Goal: Find contact information: Obtain details needed to contact an individual or organization

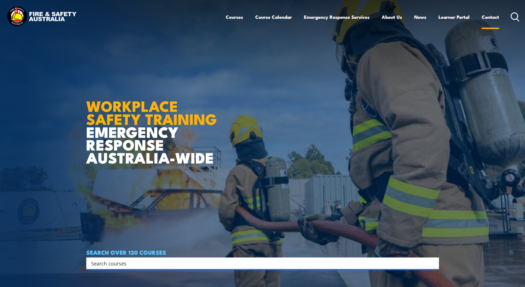
click at [487, 17] on link "Contact" at bounding box center [490, 17] width 17 height 15
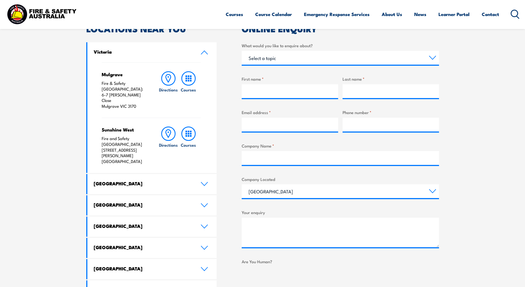
scroll to position [193, 0]
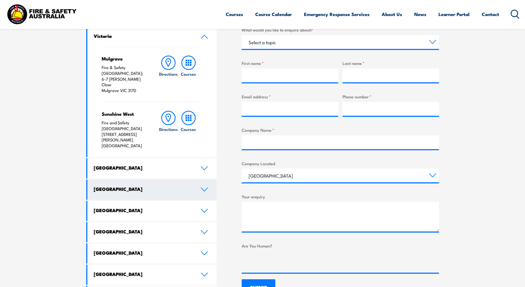
click at [165, 158] on link "[GEOGRAPHIC_DATA]" at bounding box center [152, 168] width 130 height 20
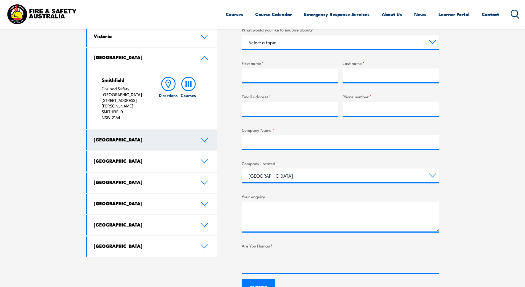
click at [163, 137] on link "[GEOGRAPHIC_DATA]" at bounding box center [152, 140] width 130 height 20
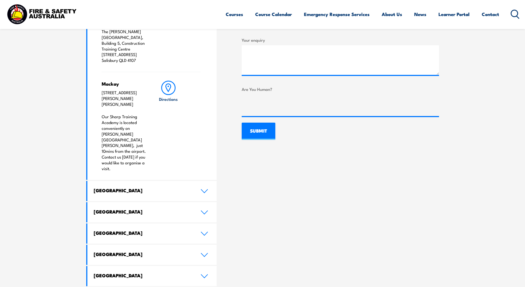
scroll to position [358, 0]
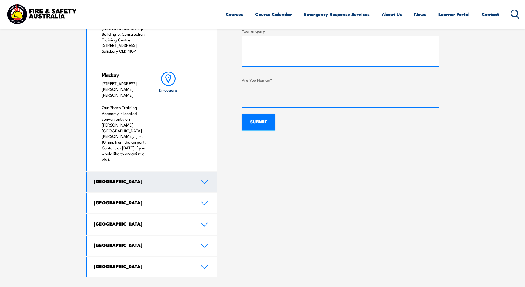
click at [130, 172] on link "[GEOGRAPHIC_DATA]" at bounding box center [152, 182] width 130 height 20
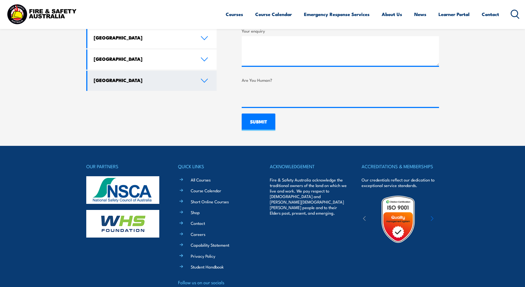
click at [119, 73] on link "[GEOGRAPHIC_DATA]" at bounding box center [152, 81] width 130 height 20
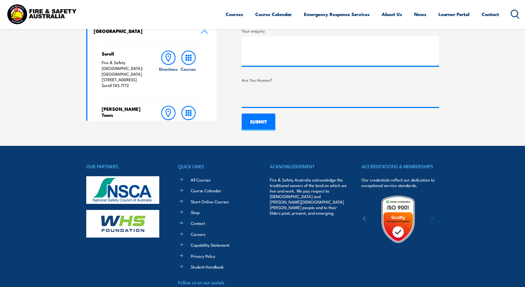
scroll to position [309, 0]
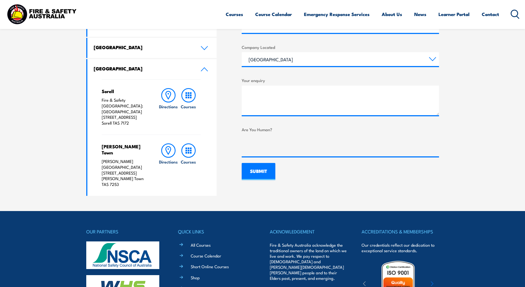
click at [126, 174] on p "[PERSON_NAME][GEOGRAPHIC_DATA] [STREET_ADDRESS][PERSON_NAME]" at bounding box center [125, 172] width 46 height 29
drag, startPoint x: 134, startPoint y: 171, endPoint x: 103, endPoint y: 175, distance: 31.2
click at [103, 175] on p "[PERSON_NAME][GEOGRAPHIC_DATA] [STREET_ADDRESS][PERSON_NAME]" at bounding box center [125, 172] width 46 height 29
copy p "[PERSON_NAME] Town TAS"
click at [132, 122] on p "Fire & Safety [GEOGRAPHIC_DATA]: [GEOGRAPHIC_DATA] [STREET_ADDRESS]" at bounding box center [125, 111] width 46 height 29
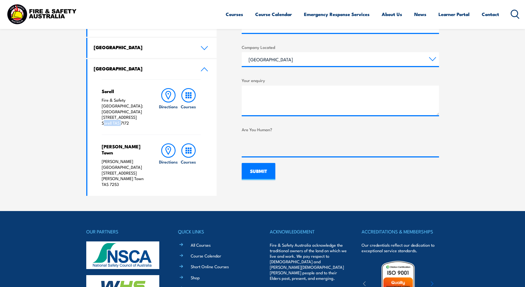
drag, startPoint x: 120, startPoint y: 121, endPoint x: 102, endPoint y: 122, distance: 17.7
click at [102, 122] on p "Fire & Safety [GEOGRAPHIC_DATA]: [GEOGRAPHIC_DATA] [STREET_ADDRESS]" at bounding box center [125, 111] width 46 height 29
copy p "Sorell TAS"
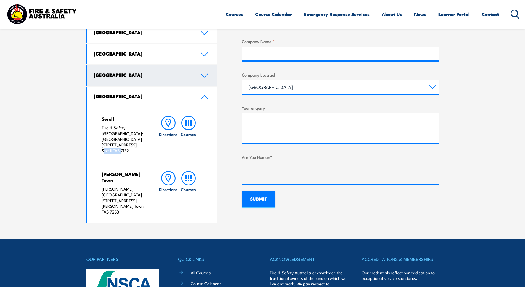
click at [132, 82] on link "[GEOGRAPHIC_DATA]" at bounding box center [152, 75] width 130 height 20
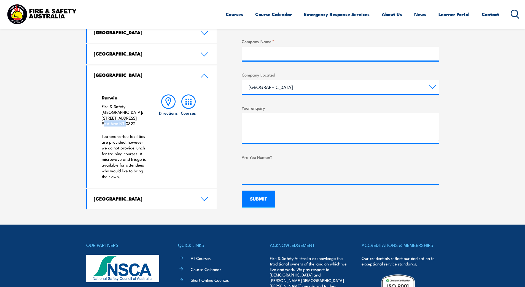
drag, startPoint x: 124, startPoint y: 117, endPoint x: 102, endPoint y: 117, distance: 22.1
click at [102, 117] on p "Fire & Safety [GEOGRAPHIC_DATA]: [STREET_ADDRESS]" at bounding box center [125, 114] width 46 height 23
copy p "East Arm NT"
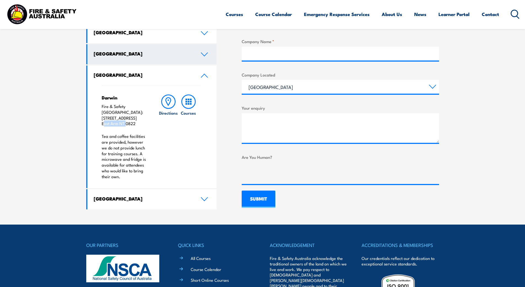
click at [157, 58] on link "[GEOGRAPHIC_DATA]" at bounding box center [152, 54] width 130 height 20
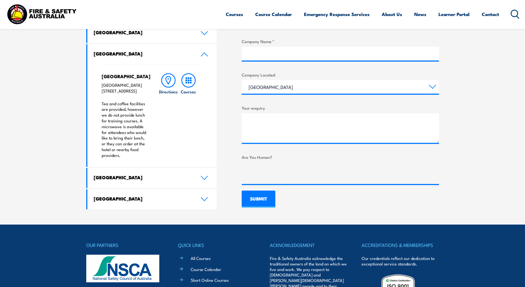
drag, startPoint x: 135, startPoint y: 102, endPoint x: 102, endPoint y: 103, distance: 33.4
click at [102, 94] on p "[GEOGRAPHIC_DATA] [GEOGRAPHIC_DATA] [STREET_ADDRESS]" at bounding box center [125, 88] width 46 height 12
copy p "Narrabundah, ACT"
click at [125, 35] on h4 "[GEOGRAPHIC_DATA]" at bounding box center [143, 32] width 99 height 6
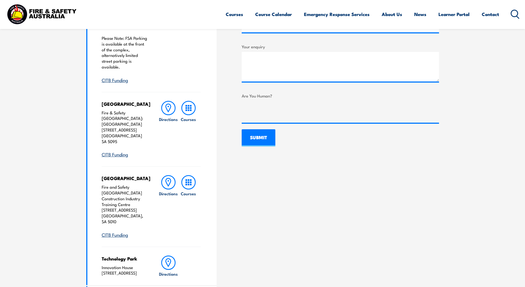
scroll to position [254, 0]
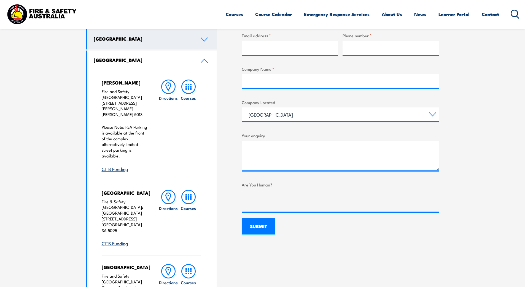
click at [119, 37] on h4 "[GEOGRAPHIC_DATA]" at bounding box center [143, 39] width 99 height 6
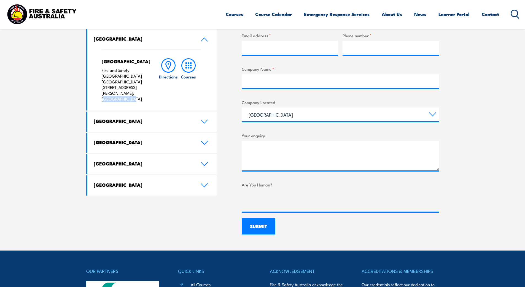
drag, startPoint x: 128, startPoint y: 87, endPoint x: 103, endPoint y: 87, distance: 25.4
click at [103, 87] on p "Fire and Safety [GEOGRAPHIC_DATA] [GEOGRAPHIC_DATA] [STREET_ADDRESS][PERSON_NAM…" at bounding box center [125, 84] width 46 height 34
copy p "[GEOGRAPHIC_DATA]"
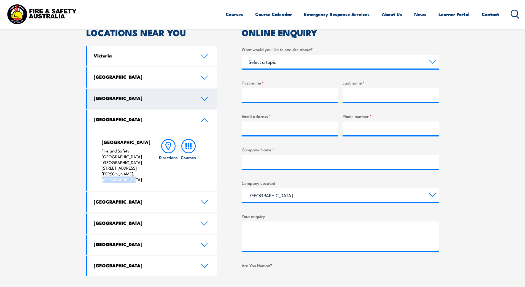
scroll to position [171, 0]
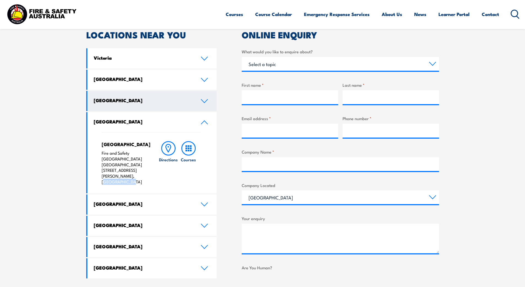
click at [127, 104] on link "[GEOGRAPHIC_DATA]" at bounding box center [152, 101] width 130 height 20
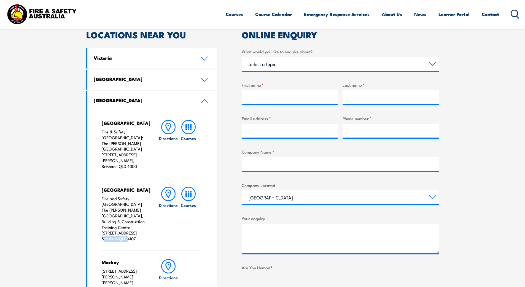
drag, startPoint x: 127, startPoint y: 226, endPoint x: 102, endPoint y: 231, distance: 24.7
click at [102, 231] on div "Salisbury Fire and Safety [GEOGRAPHIC_DATA] [GEOGRAPHIC_DATA][PERSON_NAME], Bui…" at bounding box center [151, 214] width 99 height 72
copy p "Salisbury QLD"
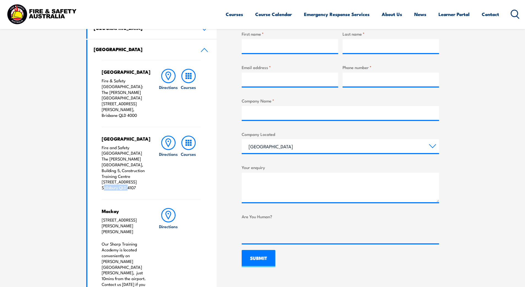
scroll to position [282, 0]
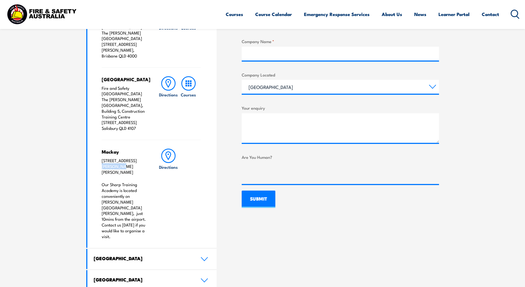
drag, startPoint x: 133, startPoint y: 148, endPoint x: 109, endPoint y: 154, distance: 24.6
click at [109, 157] on p "[STREET_ADDRESS][PERSON_NAME][PERSON_NAME]" at bounding box center [125, 165] width 46 height 17
copy p "Mackay QLD"
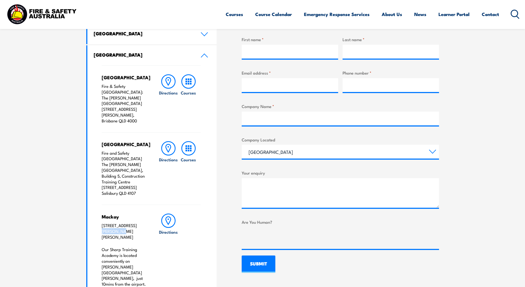
scroll to position [171, 0]
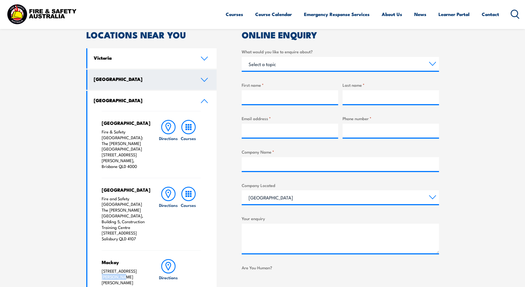
click at [112, 81] on h4 "[GEOGRAPHIC_DATA]" at bounding box center [143, 79] width 99 height 6
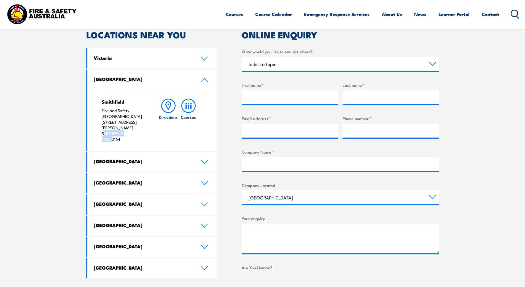
drag, startPoint x: 111, startPoint y: 131, endPoint x: 98, endPoint y: 127, distance: 12.7
click at [98, 127] on div "Smithfield Fire and Safety Australia [STREET_ADDRESS][PERSON_NAME] Directions C…" at bounding box center [152, 120] width 130 height 61
copy p "[GEOGRAPHIC_DATA] [GEOGRAPHIC_DATA]"
click at [125, 61] on link "Victoria" at bounding box center [152, 58] width 130 height 20
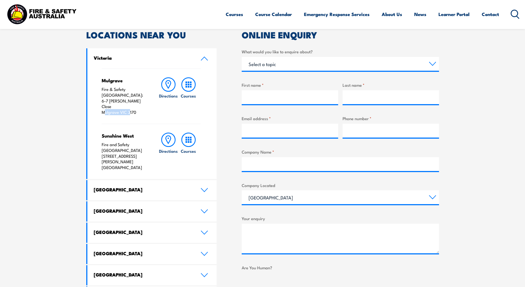
drag, startPoint x: 127, startPoint y: 100, endPoint x: 94, endPoint y: 99, distance: 33.4
click at [94, 99] on div "Mulgrave Fire & Safety [GEOGRAPHIC_DATA]: [STREET_ADDRESS][PERSON_NAME] Directi…" at bounding box center [152, 123] width 130 height 110
copy p "Mulgrave VIC"
drag, startPoint x: 135, startPoint y: 144, endPoint x: 103, endPoint y: 143, distance: 32.5
click at [103, 143] on p "Fire and Safety Australia [STREET_ADDRESS][PERSON_NAME]" at bounding box center [125, 155] width 46 height 29
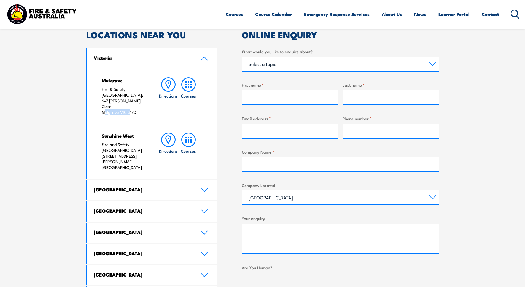
copy p "[GEOGRAPHIC_DATA]"
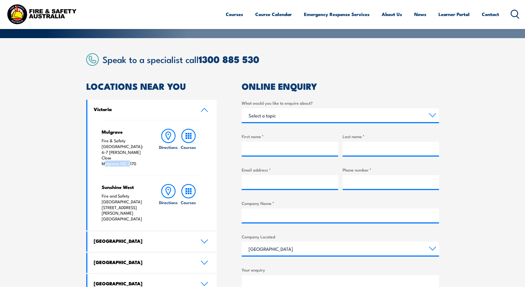
scroll to position [116, 0]
